Goal: Transaction & Acquisition: Purchase product/service

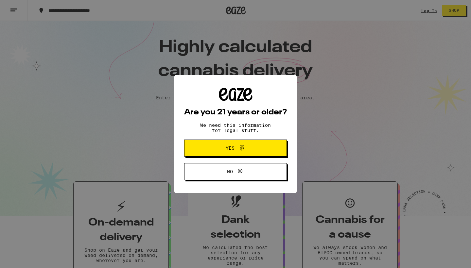
click at [252, 147] on span "Yes" at bounding box center [236, 148] width 50 height 9
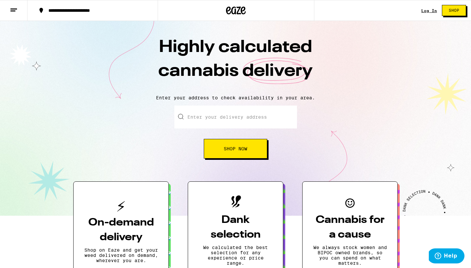
click at [427, 11] on div "Log In" at bounding box center [430, 11] width 16 height 4
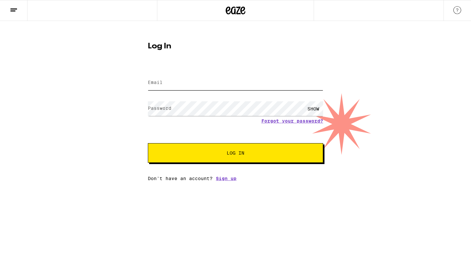
type input "[EMAIL_ADDRESS][DOMAIN_NAME]"
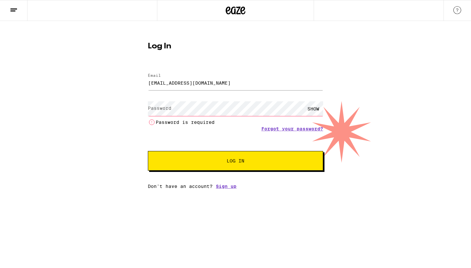
click at [15, 11] on line at bounding box center [12, 11] width 5 height 0
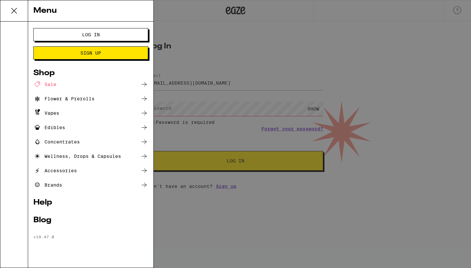
click at [51, 74] on div "Shop" at bounding box center [90, 73] width 115 height 8
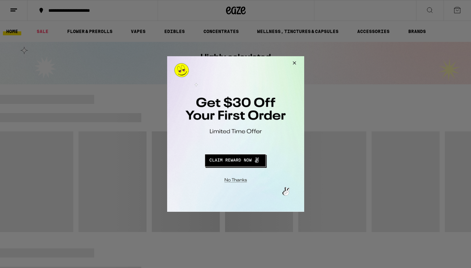
click at [239, 159] on button "Redirect to URL" at bounding box center [235, 160] width 114 height 16
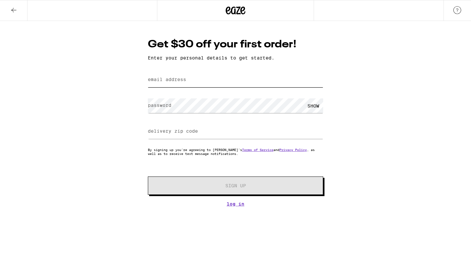
type input "[EMAIL_ADDRESS][DOMAIN_NAME]"
click at [220, 134] on input "delivery zip code" at bounding box center [235, 131] width 175 height 15
type input "94803"
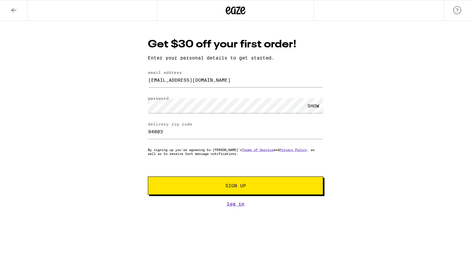
click at [234, 188] on span "Sign Up" at bounding box center [236, 186] width 21 height 5
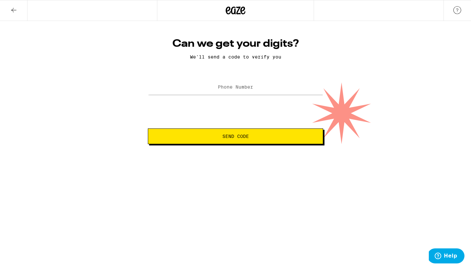
click at [241, 90] on label "Phone Number" at bounding box center [235, 86] width 35 height 5
type input "(510) 381-1798"
click at [263, 138] on span "Send Code" at bounding box center [236, 136] width 164 height 5
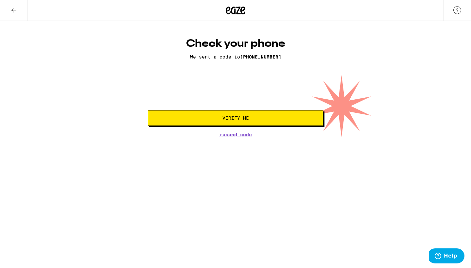
click at [205, 92] on input "tel" at bounding box center [206, 87] width 13 height 19
click at [210, 91] on input "tel" at bounding box center [206, 87] width 13 height 19
type input "7"
type input "3"
type input "6"
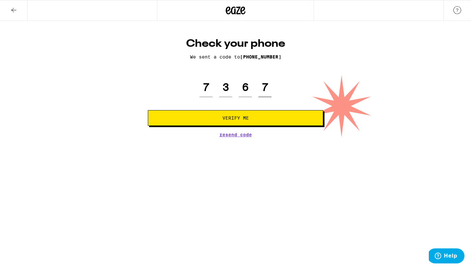
type input "7"
click at [234, 122] on button "Verify Me" at bounding box center [235, 118] width 175 height 16
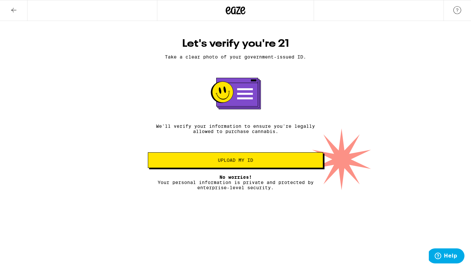
click at [249, 163] on span "Upload my ID" at bounding box center [235, 160] width 35 height 5
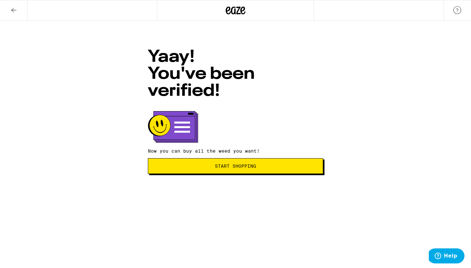
click at [258, 164] on span "Start Shopping" at bounding box center [236, 166] width 164 height 5
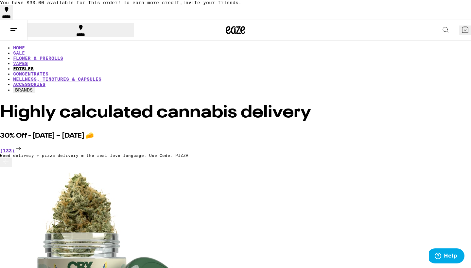
click at [34, 66] on link "EDIBLES" at bounding box center [23, 68] width 21 height 5
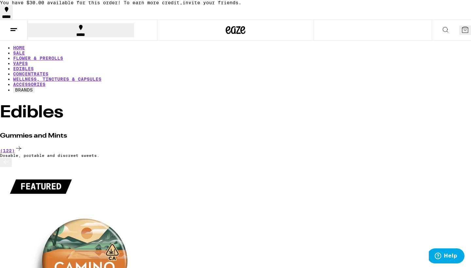
click at [35, 87] on button "BRANDS" at bounding box center [24, 90] width 22 height 6
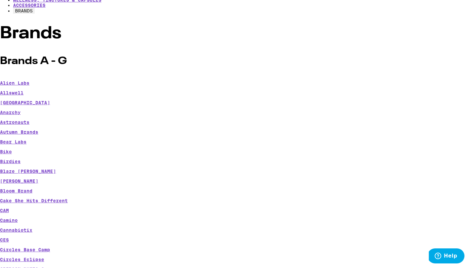
scroll to position [81, 0]
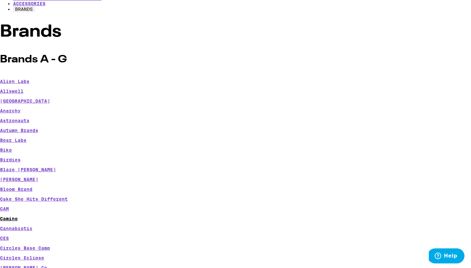
click at [18, 216] on link "Camino" at bounding box center [9, 218] width 18 height 5
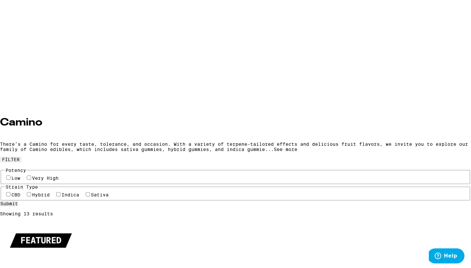
scroll to position [198, 0]
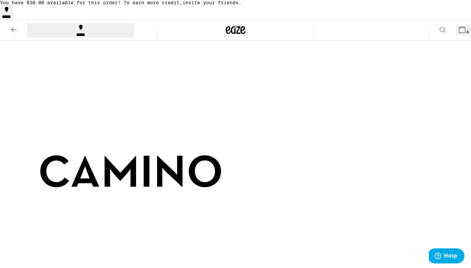
scroll to position [0, 0]
click at [15, 30] on icon at bounding box center [14, 30] width 8 height 8
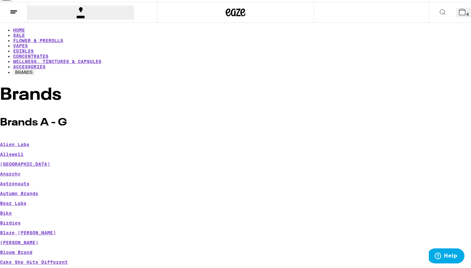
scroll to position [21, 0]
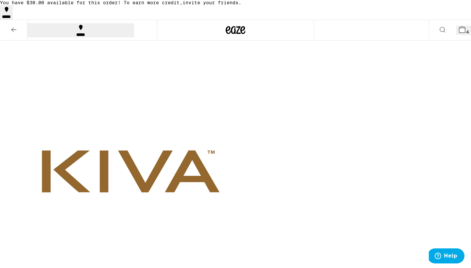
click at [14, 28] on icon at bounding box center [14, 30] width 8 height 8
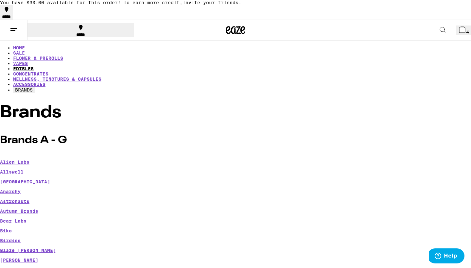
click at [34, 66] on link "EDIBLES" at bounding box center [23, 68] width 21 height 5
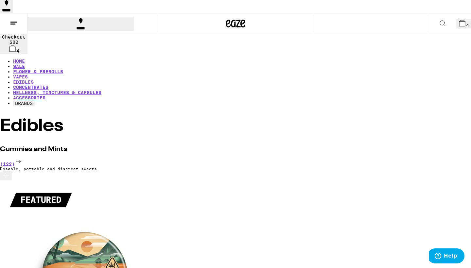
scroll to position [7, 0]
click at [23, 158] on icon at bounding box center [19, 162] width 8 height 8
click at [450, 158] on div "(122)" at bounding box center [235, 162] width 471 height 9
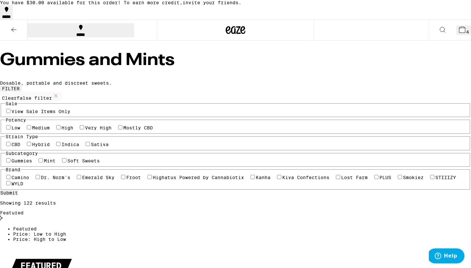
click at [456, 211] on div "Featured" at bounding box center [235, 216] width 471 height 11
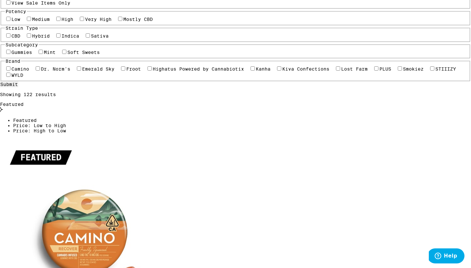
scroll to position [157, 0]
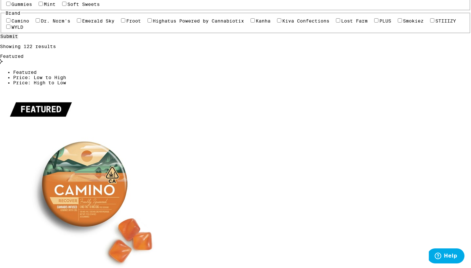
click at [23, 30] on label "WYLD" at bounding box center [17, 27] width 12 height 5
click at [10, 29] on input "WYLD" at bounding box center [8, 27] width 4 height 4
checkbox input "true"
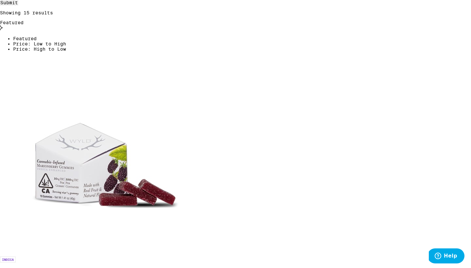
scroll to position [218, 0]
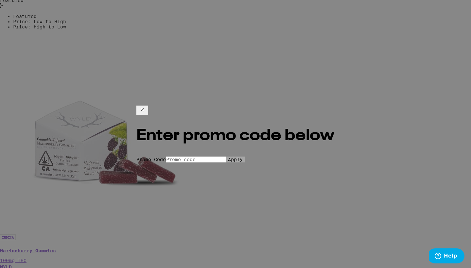
click at [144, 108] on icon at bounding box center [142, 109] width 3 height 3
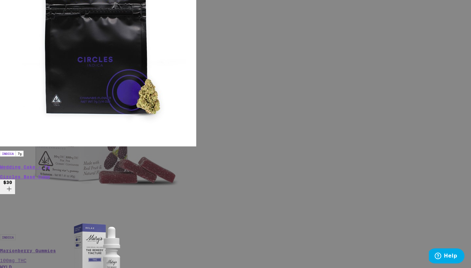
scroll to position [90, 0]
